Goal: Find specific page/section: Find specific page/section

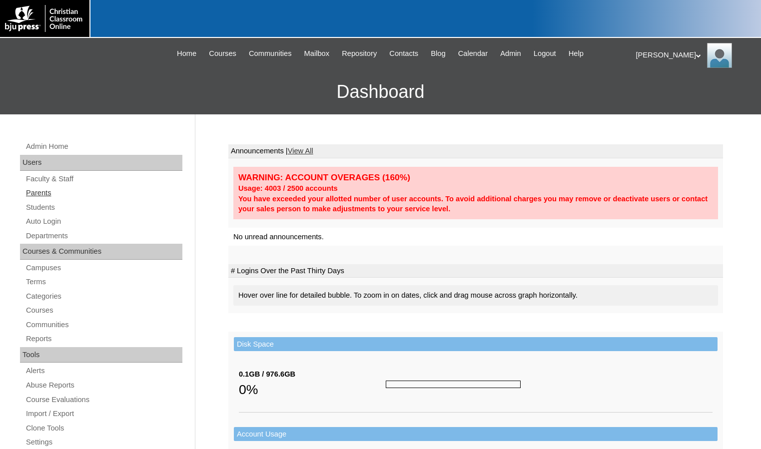
click at [46, 193] on link "Parents" at bounding box center [103, 193] width 157 height 12
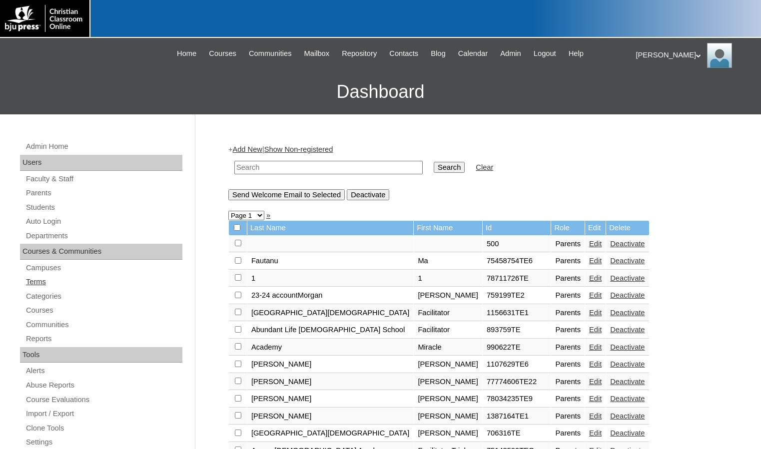
click at [46, 280] on link "Terms" at bounding box center [103, 282] width 157 height 12
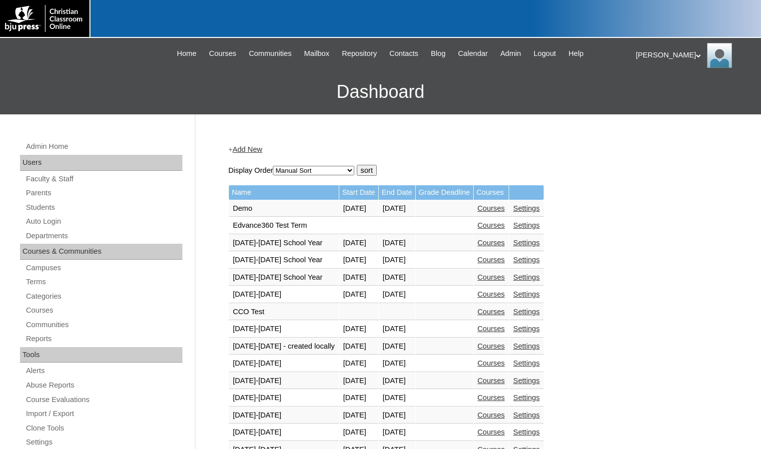
scroll to position [350, 0]
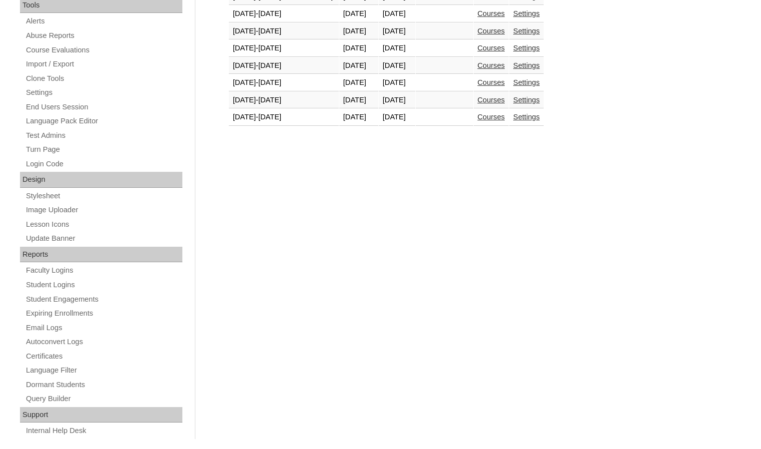
click at [498, 120] on link "Courses" at bounding box center [490, 117] width 27 height 8
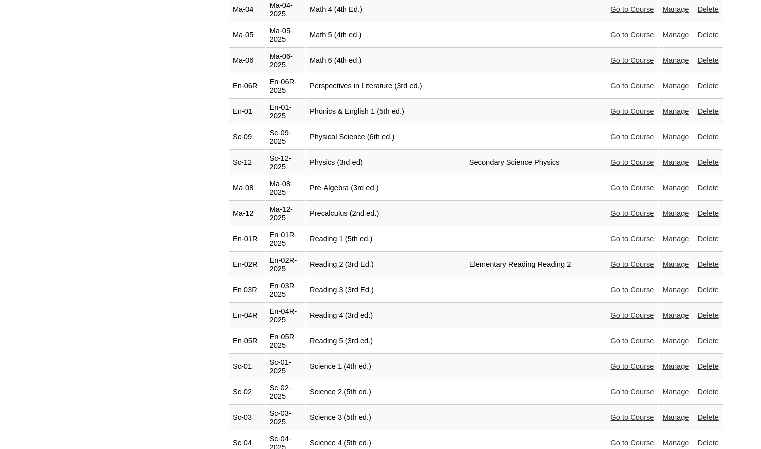
scroll to position [2040, 0]
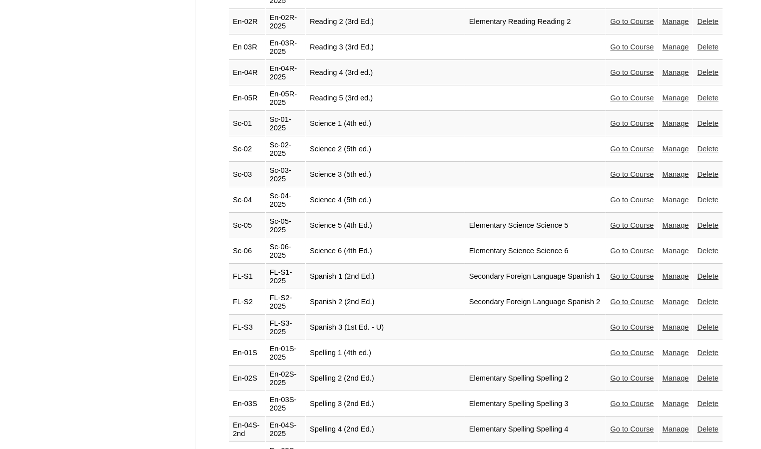
click at [637, 298] on link "Go to Course" at bounding box center [631, 302] width 43 height 8
